Goal: Task Accomplishment & Management: Manage account settings

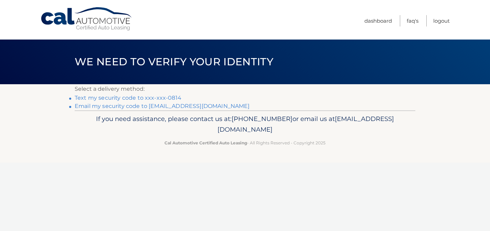
click at [146, 98] on link "Text my security code to xxx-xxx-0814" at bounding box center [128, 98] width 107 height 7
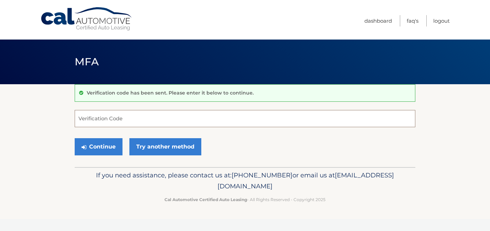
click at [120, 122] on input "Verification Code" at bounding box center [245, 118] width 341 height 17
type input "176907"
click at [75, 138] on button "Continue" at bounding box center [99, 146] width 48 height 17
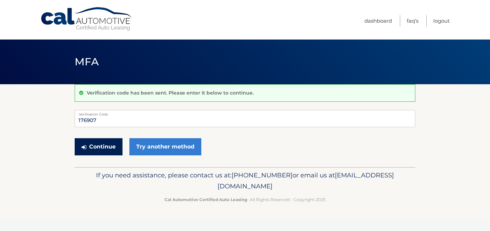
click at [97, 148] on button "Continue" at bounding box center [99, 146] width 48 height 17
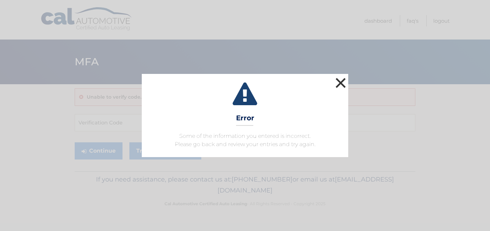
click at [340, 79] on button "×" at bounding box center [341, 83] width 14 height 14
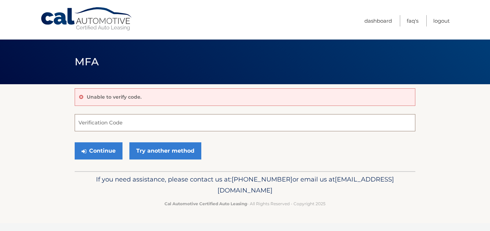
click at [156, 127] on input "Verification Code" at bounding box center [245, 122] width 341 height 17
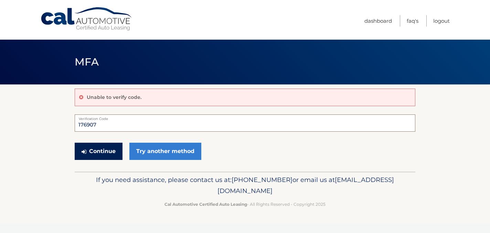
type input "176907"
click at [111, 155] on button "Continue" at bounding box center [99, 150] width 48 height 17
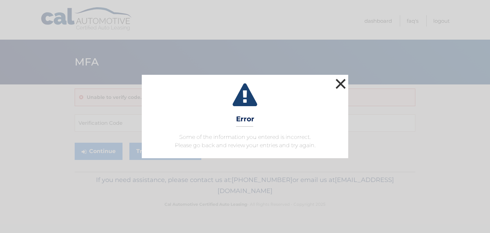
click at [340, 81] on button "×" at bounding box center [341, 84] width 14 height 14
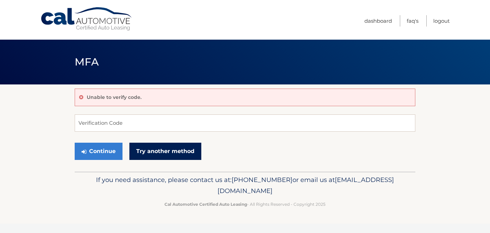
click at [164, 147] on link "Try another method" at bounding box center [165, 150] width 72 height 17
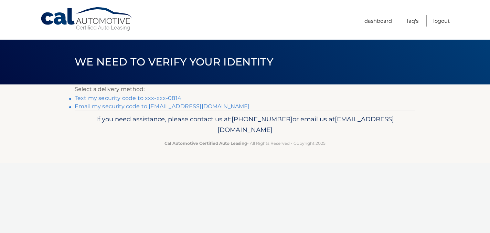
click at [143, 106] on link "Email my security code to [EMAIL_ADDRESS][DOMAIN_NAME]" at bounding box center [162, 106] width 175 height 7
click at [131, 98] on link "Text my security code to xxx-xxx-0814" at bounding box center [128, 98] width 107 height 7
click at [377, 20] on link "Dashboard" at bounding box center [378, 20] width 28 height 11
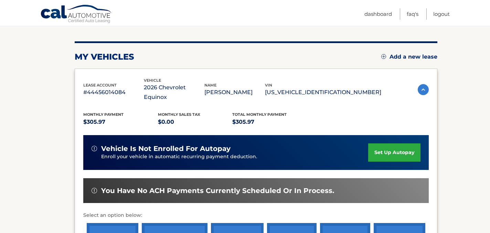
scroll to position [78, 0]
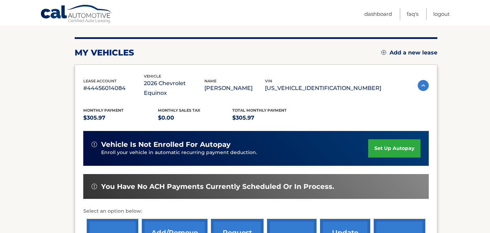
click at [386, 139] on link "set up autopay" at bounding box center [394, 148] width 52 height 18
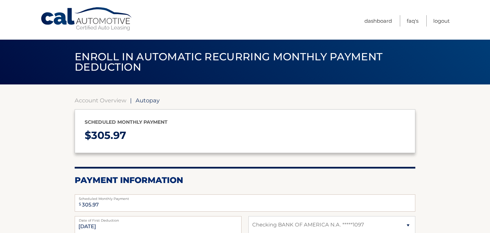
select select "ZjA5YWVhZTUtY2UwYS00NTFkLWI3ZjgtNDU3NzVmMjlkY2Uw"
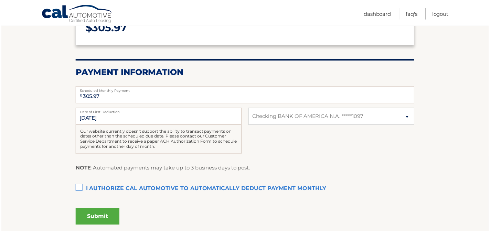
scroll to position [111, 0]
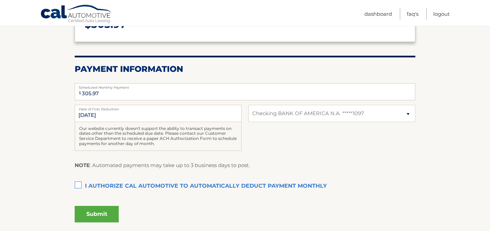
click at [78, 183] on label "I authorize cal automotive to automatically deduct payment monthly This checkbo…" at bounding box center [245, 187] width 341 height 14
click at [0, 0] on input "I authorize cal automotive to automatically deduct payment monthly This checkbo…" at bounding box center [0, 0] width 0 height 0
click at [92, 214] on button "Submit" at bounding box center [97, 214] width 44 height 17
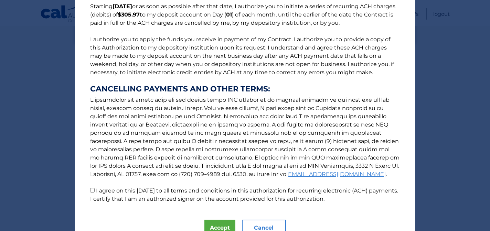
scroll to position [94, 0]
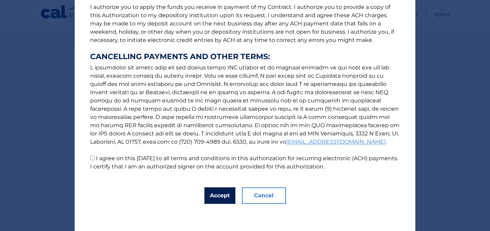
click at [215, 194] on button "Accept" at bounding box center [219, 196] width 31 height 17
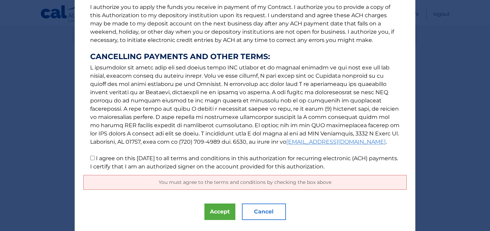
click at [92, 159] on input "I agree on this 10/15/2025 to all terms and conditions in this authorization fo…" at bounding box center [92, 158] width 4 height 4
checkbox input "true"
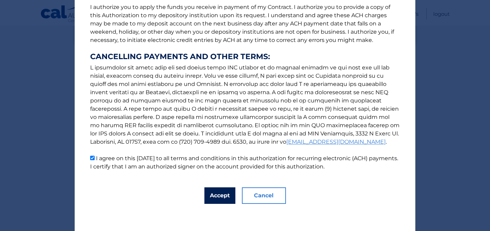
click at [222, 195] on button "Accept" at bounding box center [219, 196] width 31 height 17
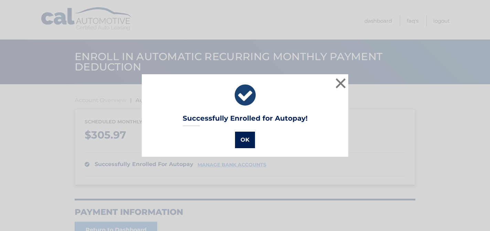
click at [245, 140] on button "OK" at bounding box center [245, 140] width 20 height 17
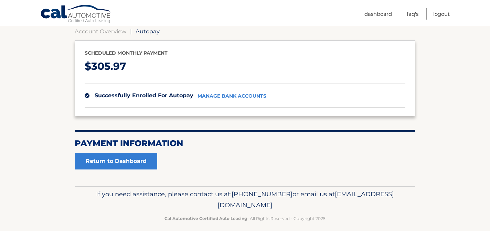
scroll to position [76, 0]
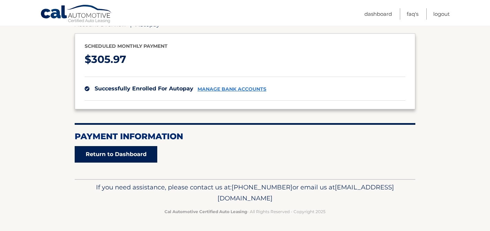
click at [116, 153] on link "Return to Dashboard" at bounding box center [116, 154] width 83 height 17
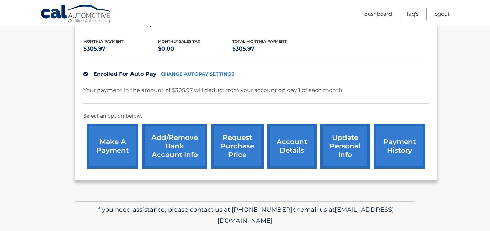
scroll to position [160, 0]
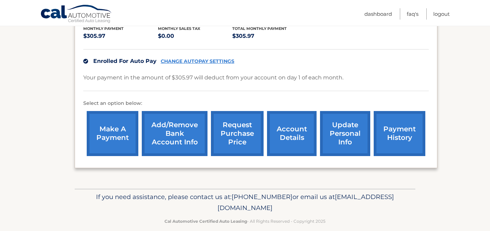
click at [345, 134] on link "update personal info" at bounding box center [345, 133] width 50 height 45
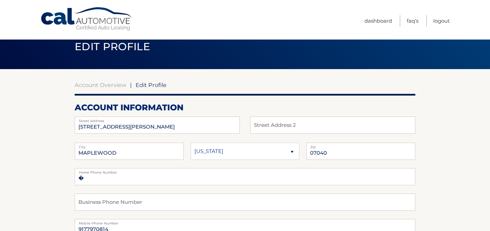
scroll to position [13, 0]
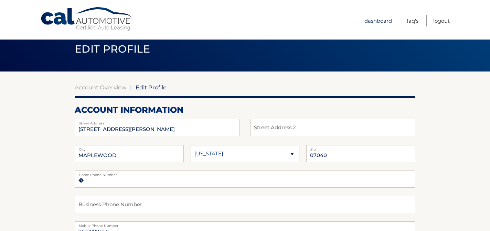
click at [372, 18] on link "Dashboard" at bounding box center [378, 20] width 28 height 11
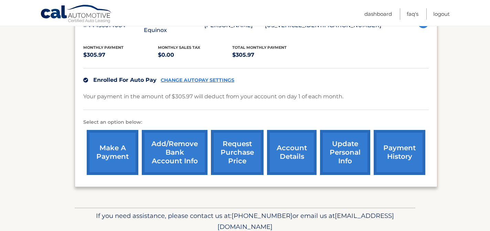
scroll to position [141, 0]
click at [297, 149] on link "account details" at bounding box center [292, 152] width 50 height 45
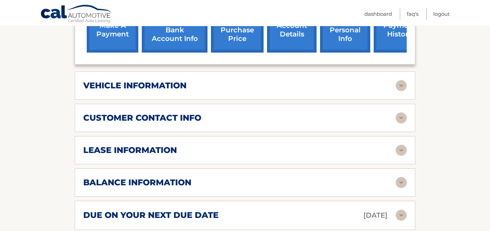
scroll to position [267, 0]
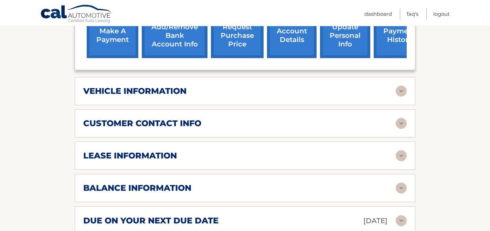
click at [401, 86] on img at bounding box center [401, 91] width 11 height 11
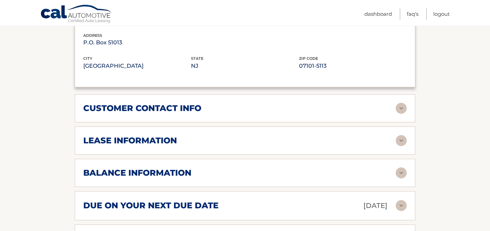
scroll to position [449, 0]
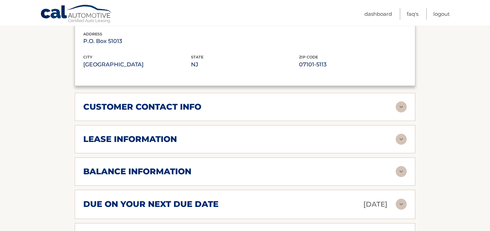
click at [401, 134] on img at bounding box center [401, 139] width 11 height 11
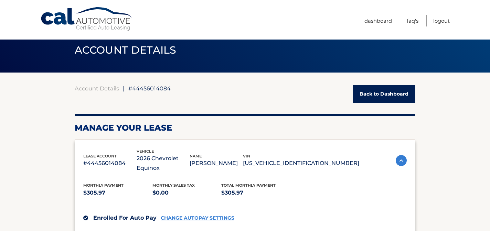
scroll to position [0, 0]
